Goal: Find specific page/section: Find specific page/section

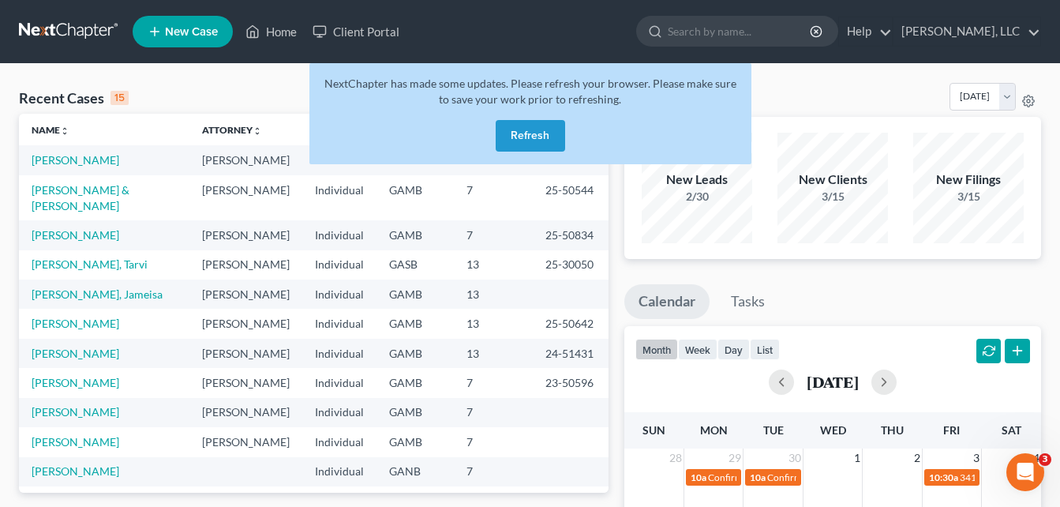
click at [527, 139] on button "Refresh" at bounding box center [530, 136] width 69 height 32
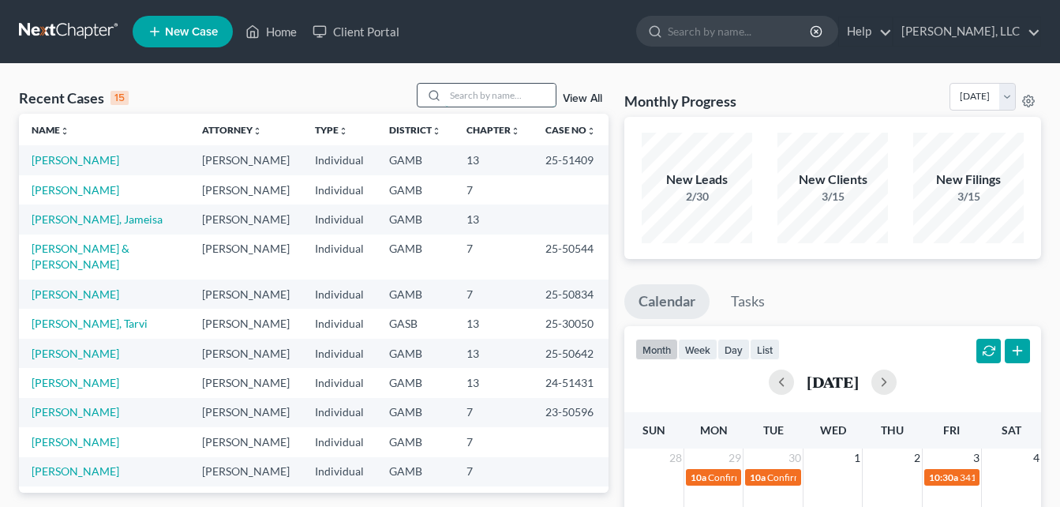
click at [463, 94] on input "search" at bounding box center [500, 95] width 110 height 23
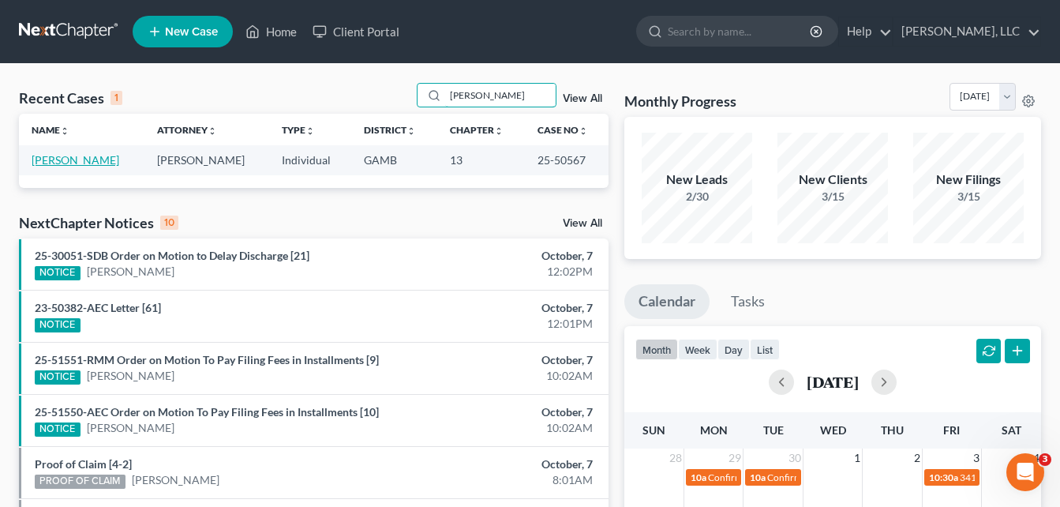
type input "[PERSON_NAME]"
click at [64, 157] on link "Curry, Jacqueline" at bounding box center [76, 159] width 88 height 13
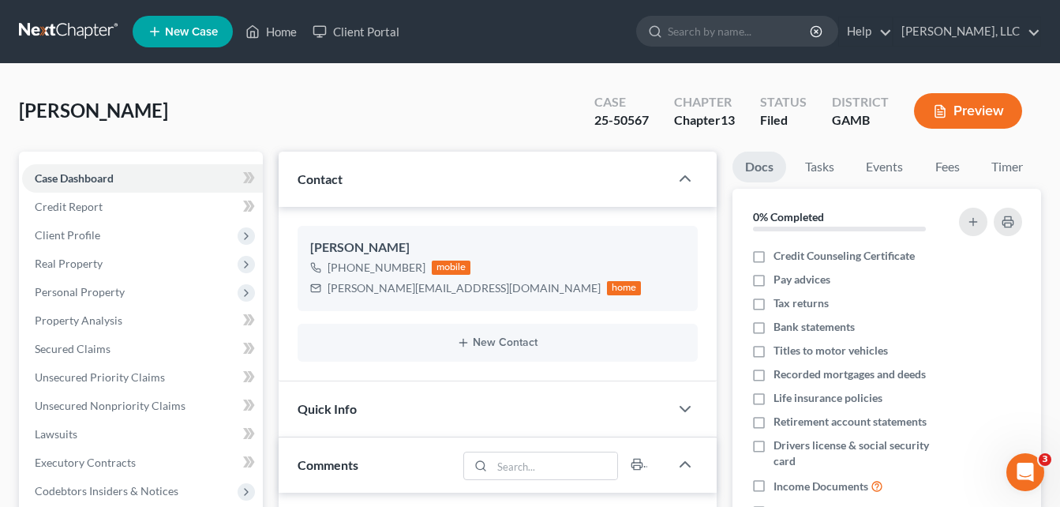
scroll to position [148, 0]
click at [276, 32] on link "Home" at bounding box center [271, 31] width 67 height 28
